Goal: Find specific page/section: Find specific page/section

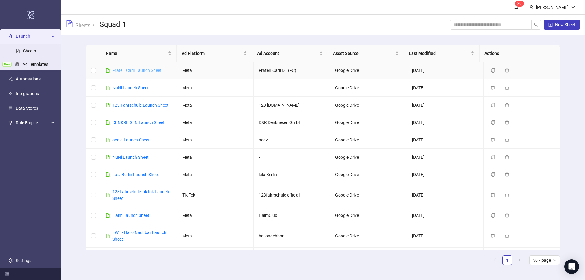
click at [139, 69] on link "Fratelli Carli Launch Sheet" at bounding box center [137, 70] width 49 height 5
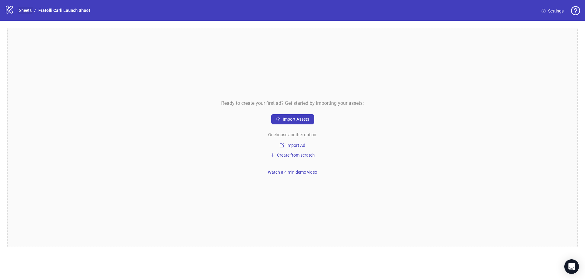
click at [20, 9] on link "Sheets" at bounding box center [25, 10] width 15 height 7
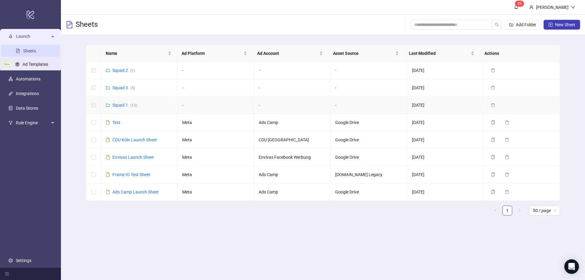
click at [123, 100] on td "Squad 1 ( 13 )" at bounding box center [139, 105] width 77 height 17
click at [123, 103] on link "Squad 1 ( 13 )" at bounding box center [125, 105] width 25 height 5
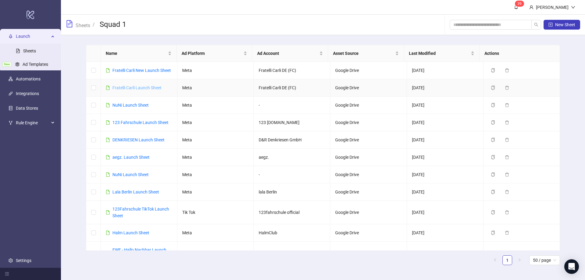
click at [135, 90] on link "Fratelli Carli Launch Sheet" at bounding box center [137, 87] width 49 height 5
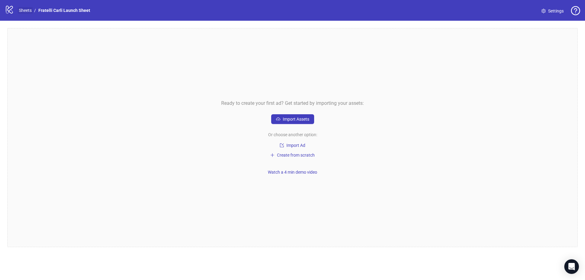
click at [24, 10] on link "Sheets" at bounding box center [25, 10] width 15 height 7
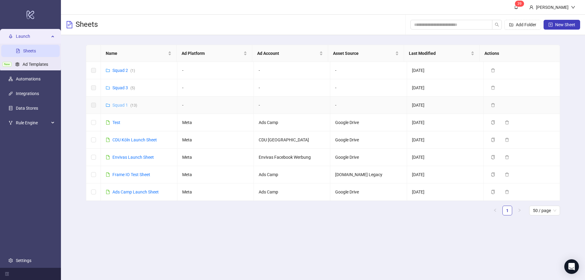
click at [124, 103] on link "Squad 1 ( 13 )" at bounding box center [125, 105] width 25 height 5
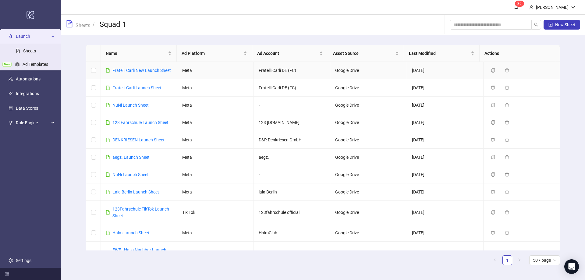
click at [130, 67] on div "Fratelli Carli New Launch Sheet" at bounding box center [142, 70] width 59 height 7
click at [148, 75] on td "Fratelli Carli New Launch Sheet" at bounding box center [139, 70] width 77 height 17
click at [148, 68] on link "Fratelli Carli New Launch Sheet" at bounding box center [142, 70] width 59 height 5
